Goal: Task Accomplishment & Management: Use online tool/utility

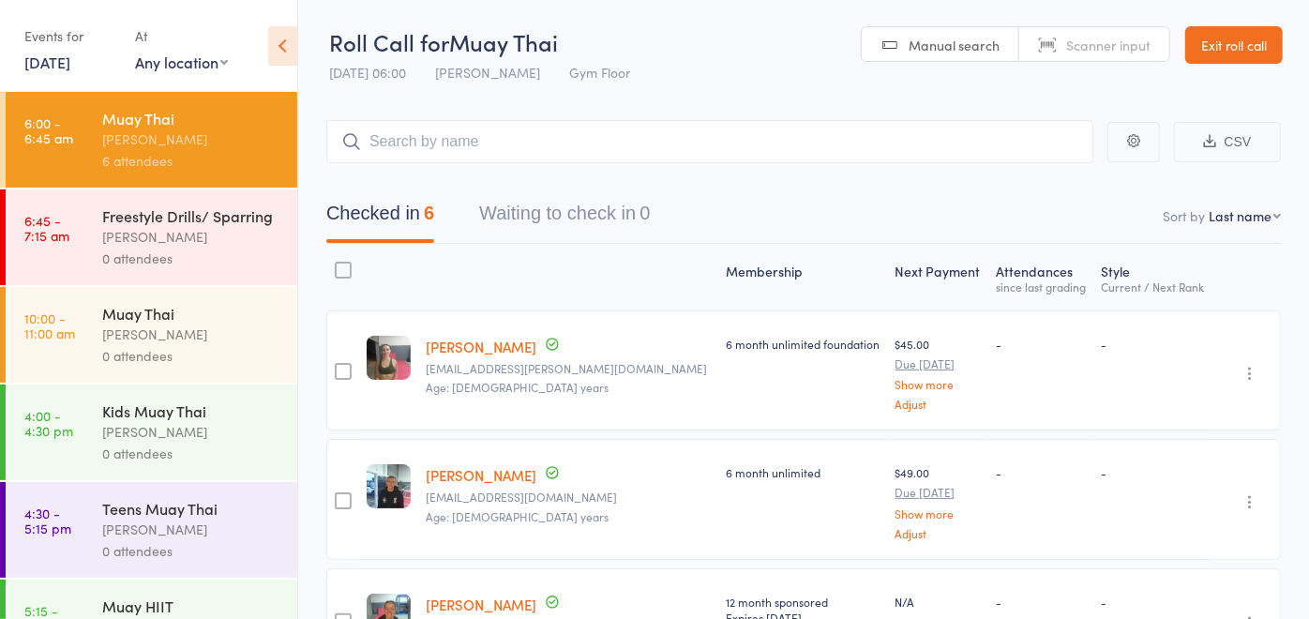
click at [215, 248] on div "[PERSON_NAME]" at bounding box center [191, 237] width 179 height 22
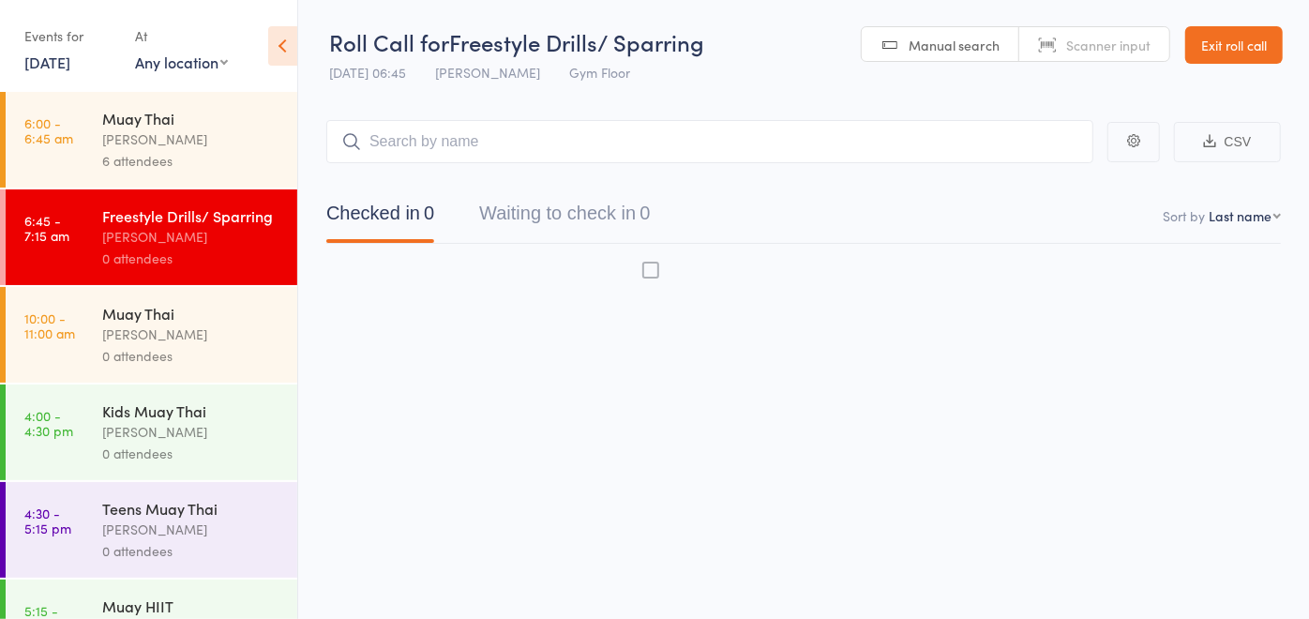
click at [589, 148] on input "search" at bounding box center [709, 141] width 767 height 43
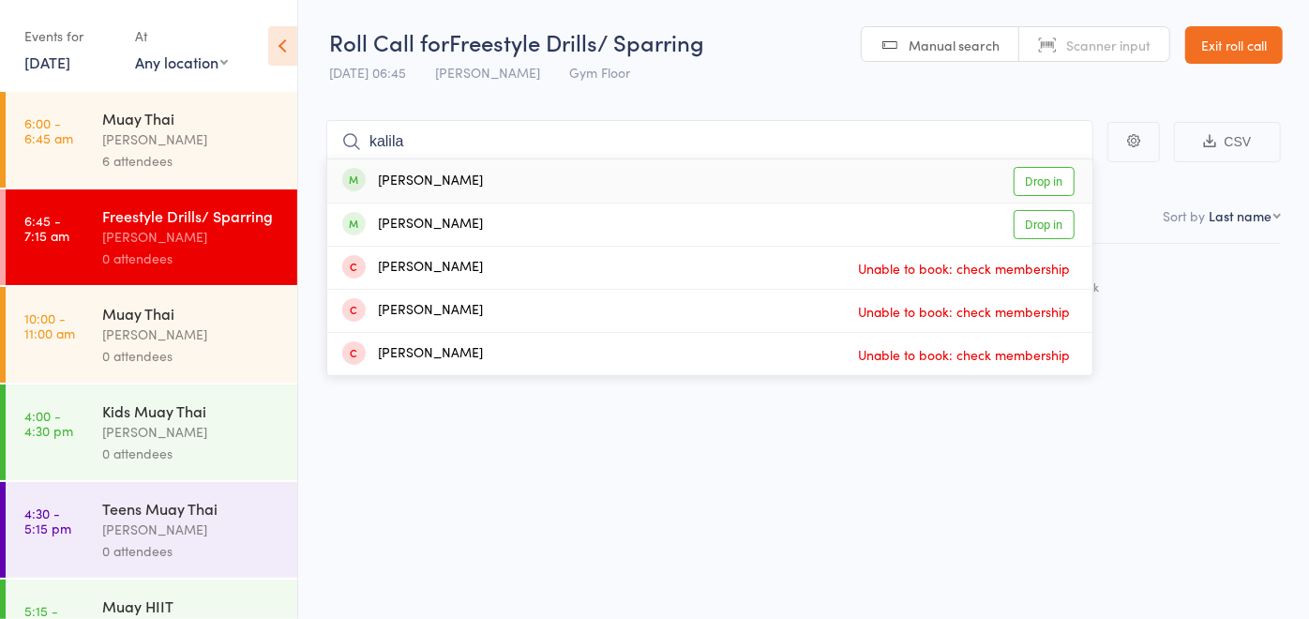
type input "kalila"
click at [1038, 173] on link "Drop in" at bounding box center [1044, 181] width 61 height 29
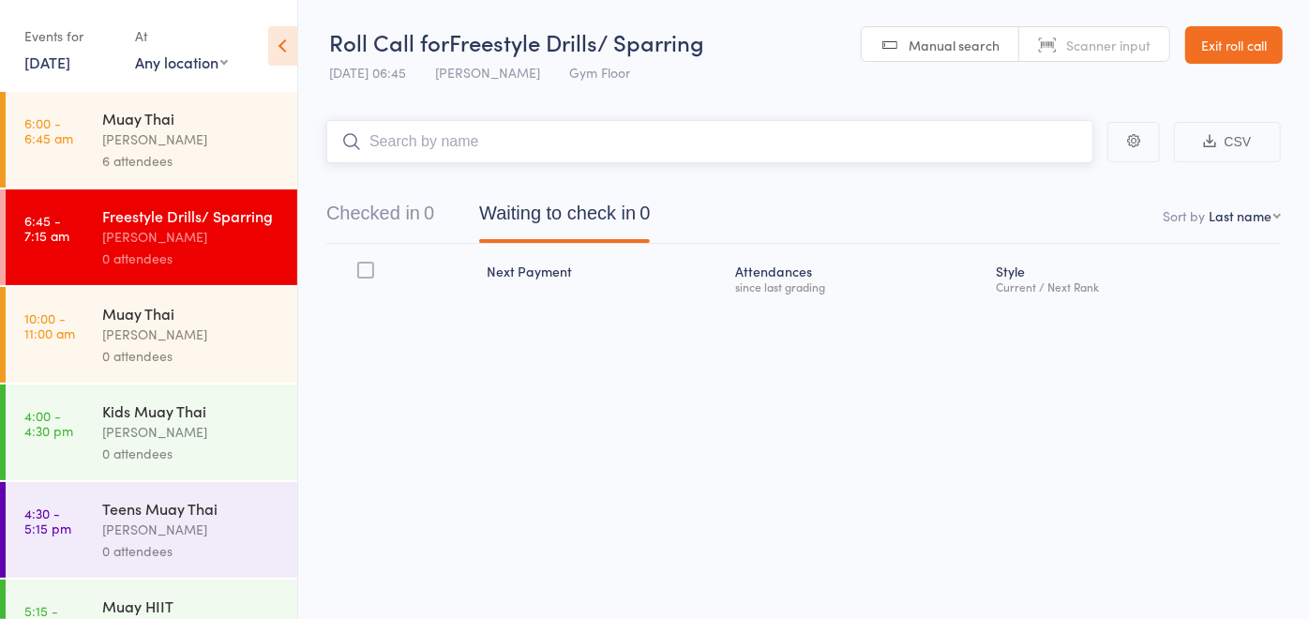
click at [838, 143] on input "search" at bounding box center [709, 141] width 767 height 43
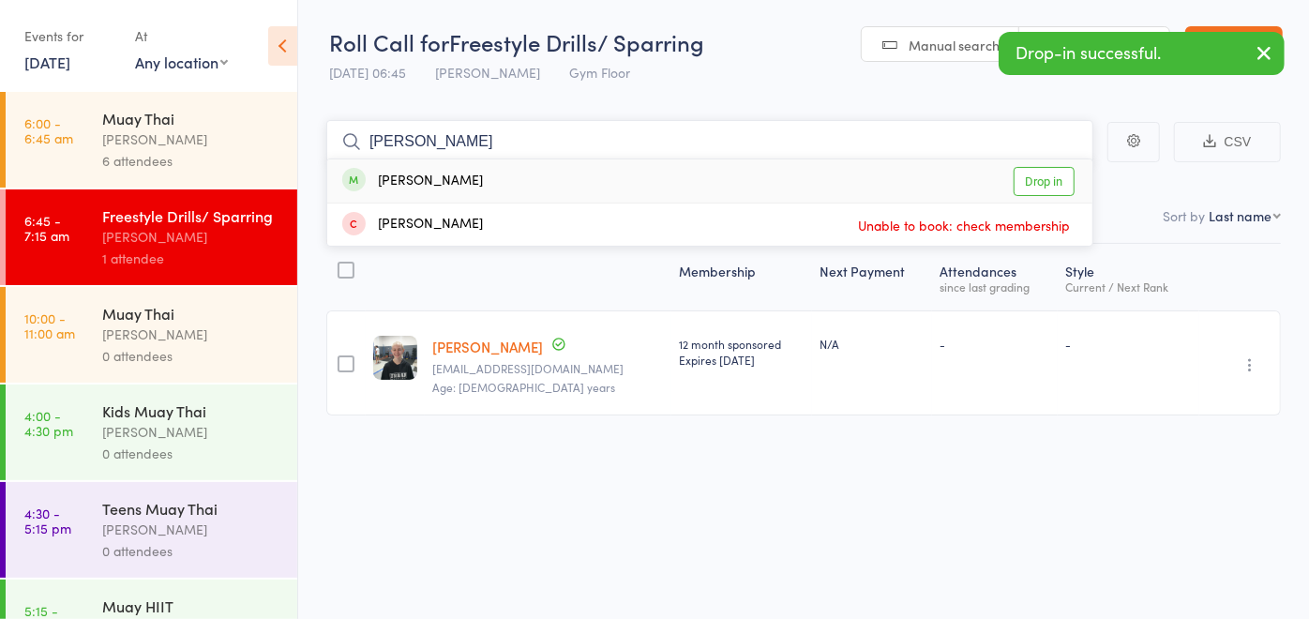
type input "[PERSON_NAME]"
click at [1024, 181] on link "Drop in" at bounding box center [1044, 181] width 61 height 29
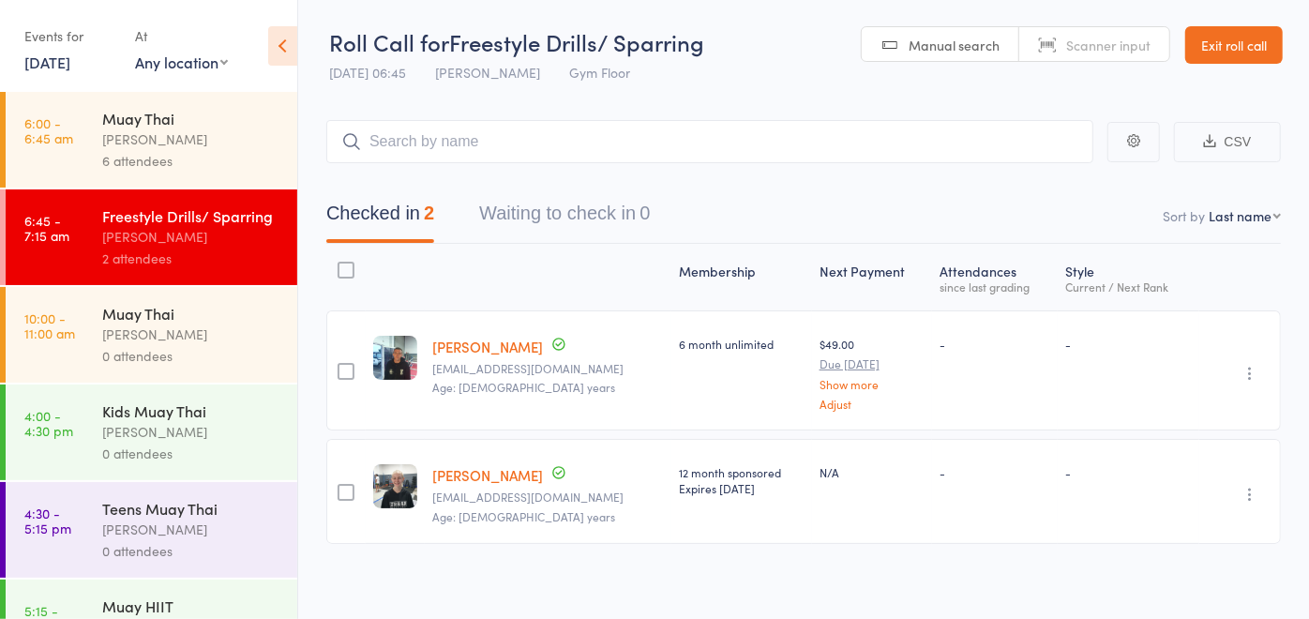
click at [129, 134] on div "[PERSON_NAME]" at bounding box center [191, 139] width 179 height 22
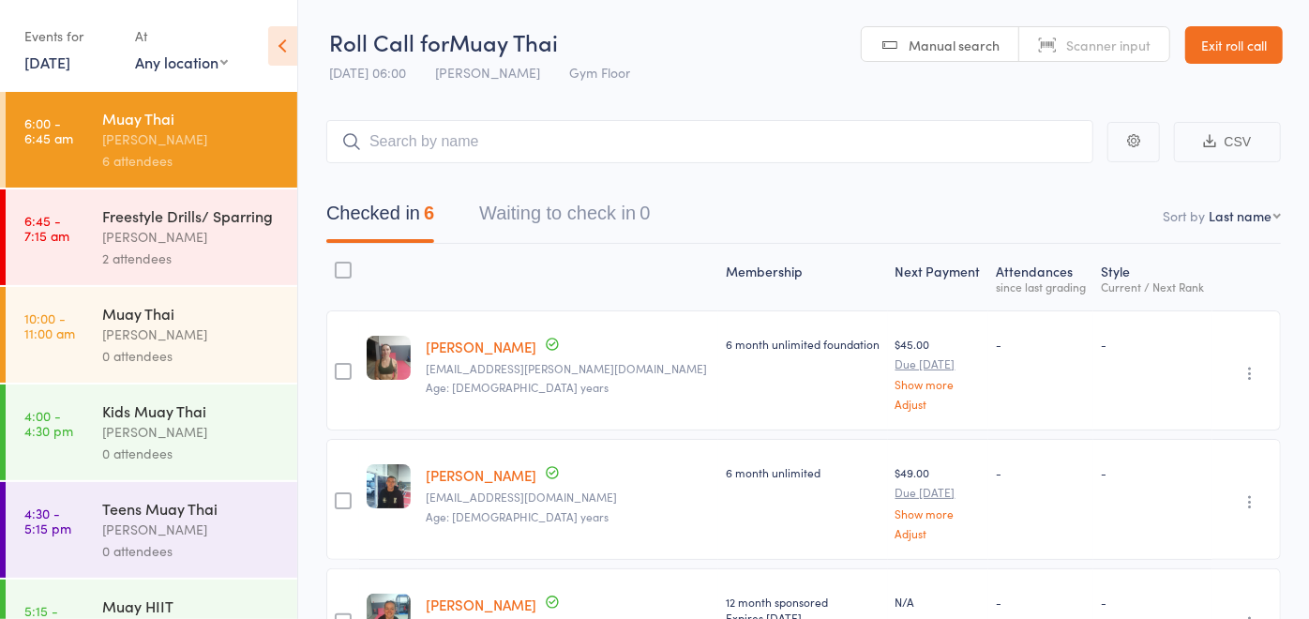
click at [107, 226] on div "Freestyle Drills/ Sparring" at bounding box center [191, 215] width 179 height 21
